Goal: Information Seeking & Learning: Learn about a topic

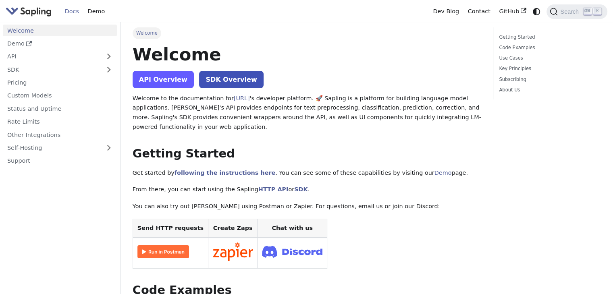
click at [161, 87] on link "API Overview" at bounding box center [163, 79] width 61 height 17
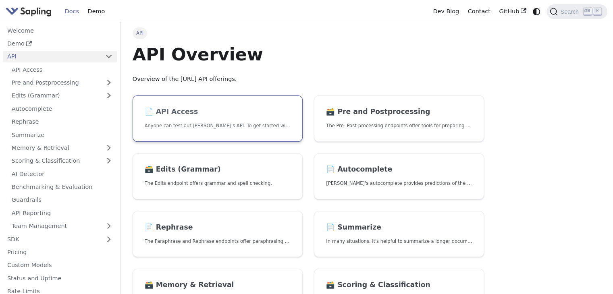
click at [198, 116] on h2 "📄️ API Access" at bounding box center [218, 112] width 146 height 9
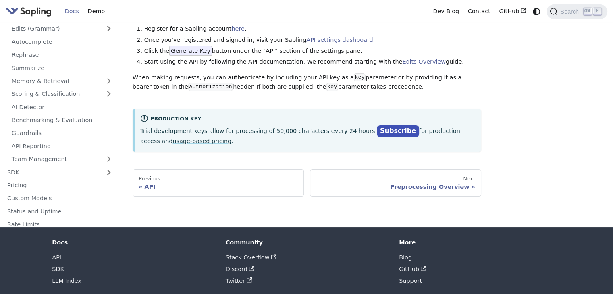
scroll to position [81, 0]
